Goal: Find specific page/section: Find specific page/section

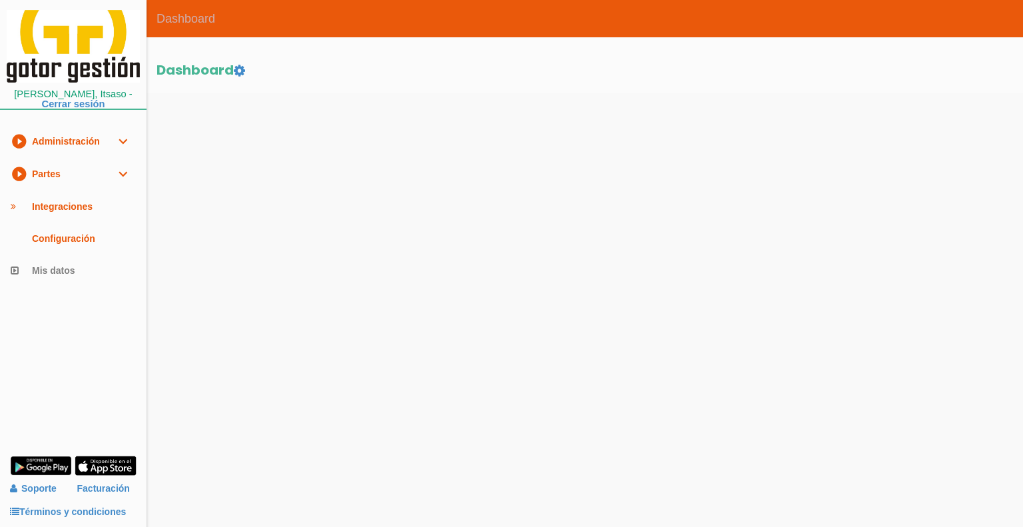
click at [101, 173] on link "play_circle_filled Partes expand_more" at bounding box center [73, 174] width 146 height 33
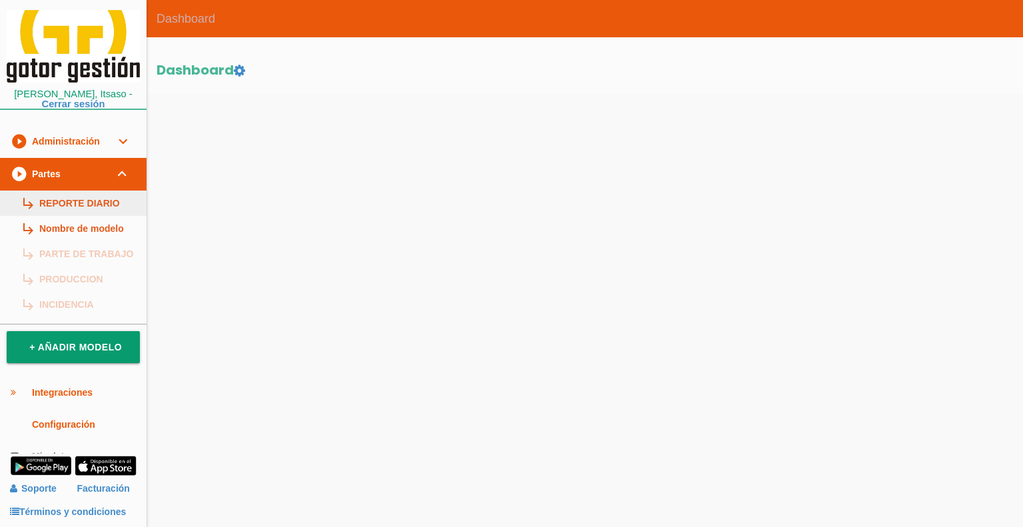
click at [91, 203] on link "subdirectory_arrow_right REPORTE DIARIO" at bounding box center [73, 202] width 146 height 25
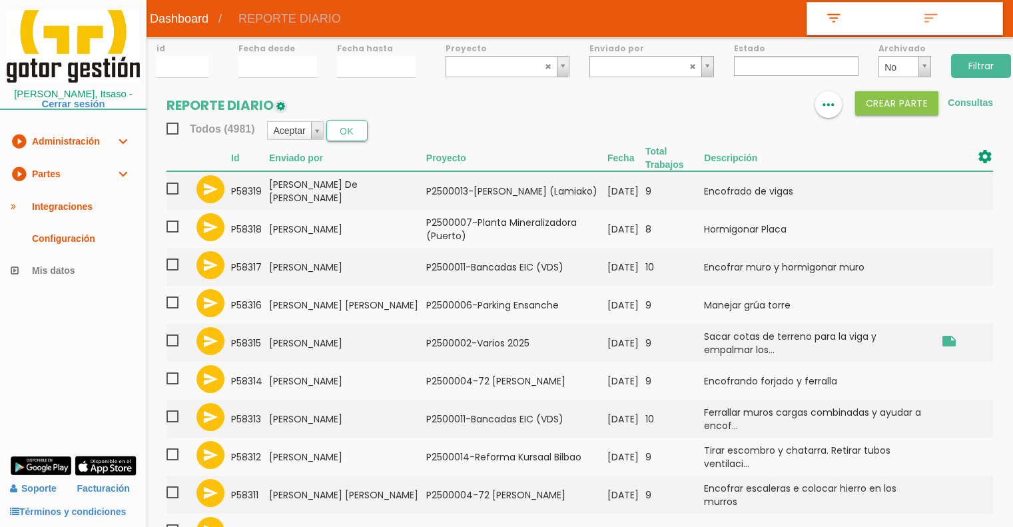
select select
click at [744, 102] on img at bounding box center [748, 105] width 16 height 16
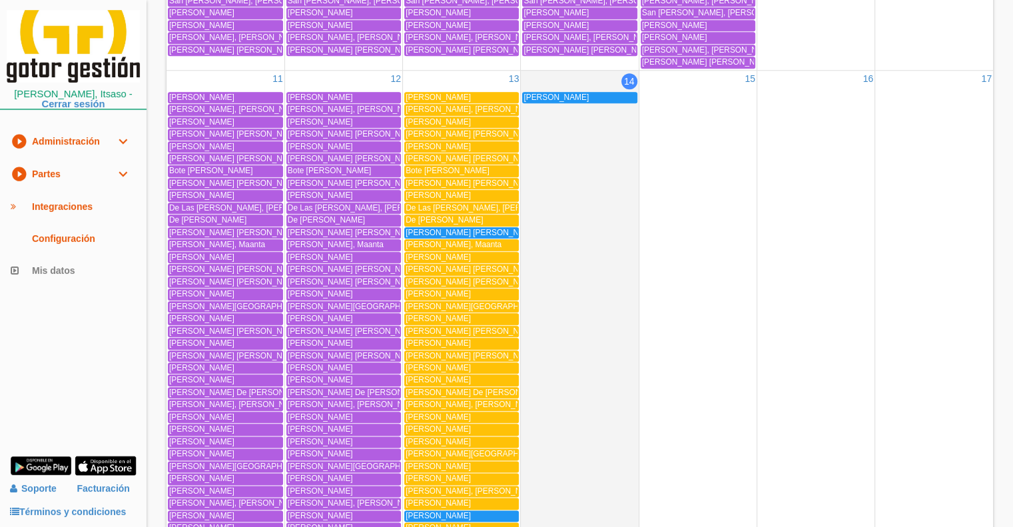
scroll to position [1494, 0]
